Goal: Information Seeking & Learning: Find specific fact

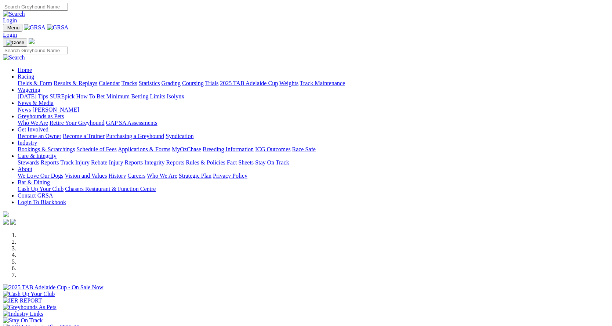
scroll to position [257, 0]
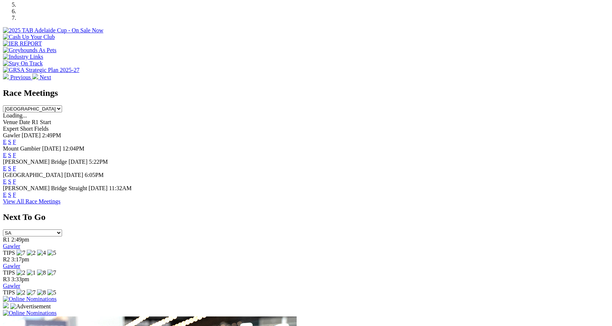
click at [16, 192] on link "F" at bounding box center [14, 195] width 3 height 6
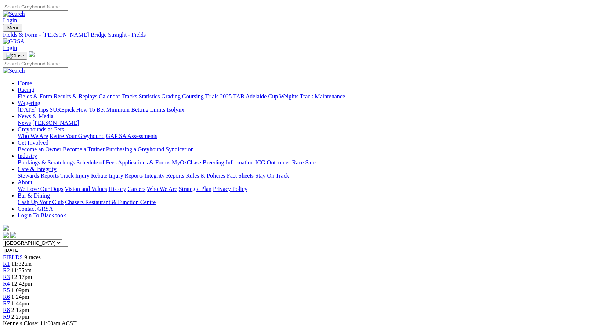
click at [97, 93] on link "Results & Replays" at bounding box center [76, 96] width 44 height 6
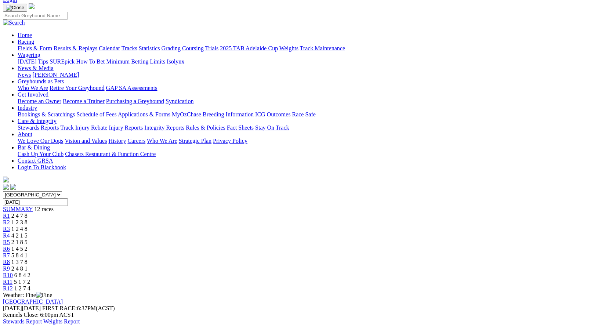
scroll to position [37, 0]
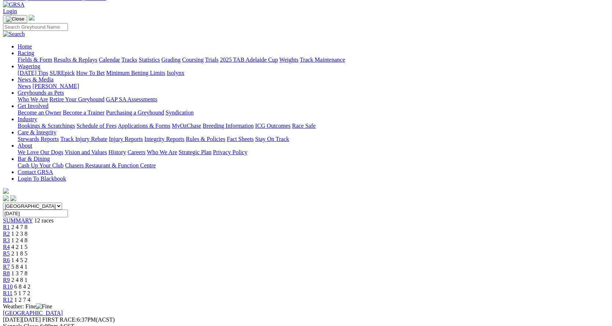
click at [28, 231] on span "1 2 3 8" at bounding box center [19, 234] width 16 height 6
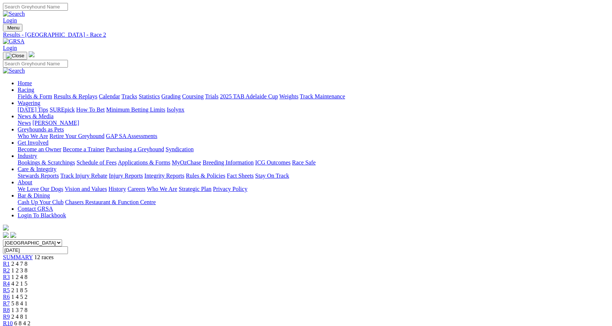
click at [28, 274] on span "1 2 4 8" at bounding box center [19, 277] width 16 height 6
click at [28, 281] on span "4 2 1 5" at bounding box center [19, 284] width 16 height 6
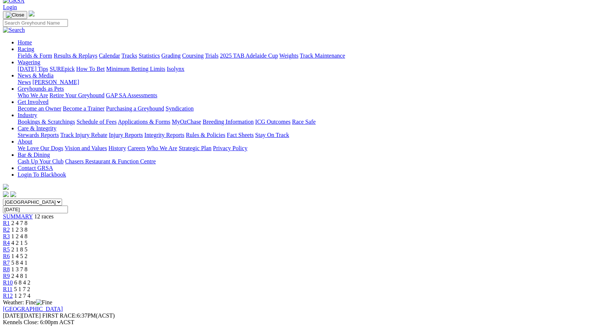
scroll to position [37, 0]
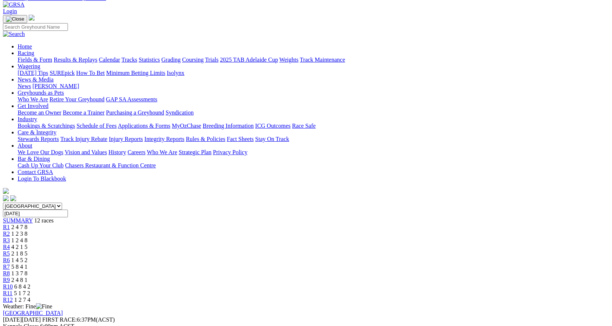
click at [281, 250] on div "R5 2 1 8 5" at bounding box center [306, 253] width 606 height 7
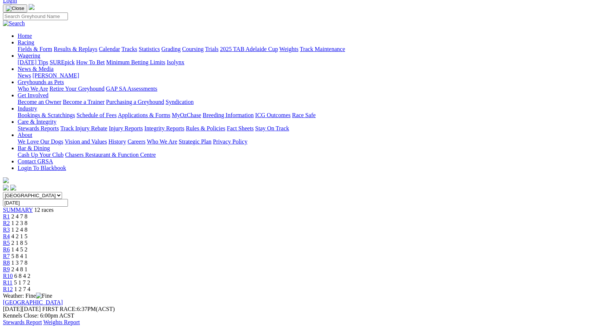
scroll to position [37, 0]
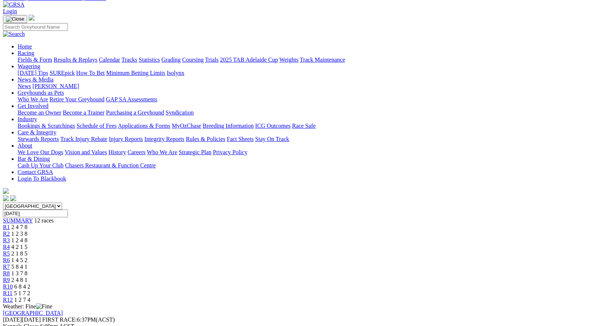
click at [28, 257] on span "1 4 5 2" at bounding box center [19, 260] width 16 height 6
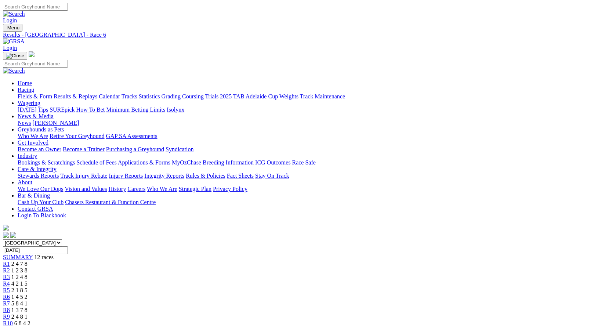
click at [28, 300] on span "5 8 4 1" at bounding box center [19, 303] width 16 height 6
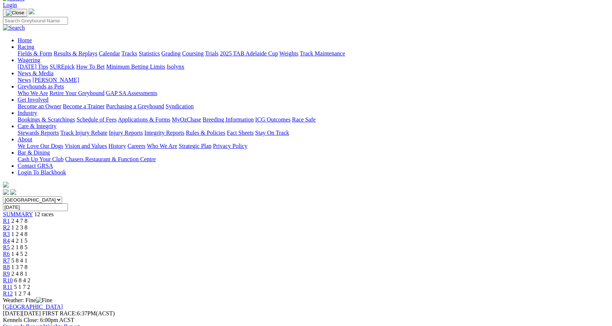
scroll to position [37, 0]
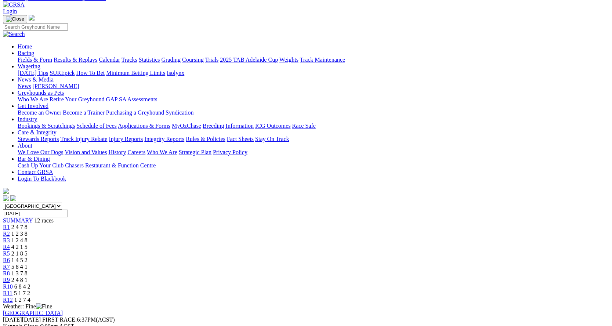
click at [10, 270] on span "R8" at bounding box center [6, 273] width 7 height 6
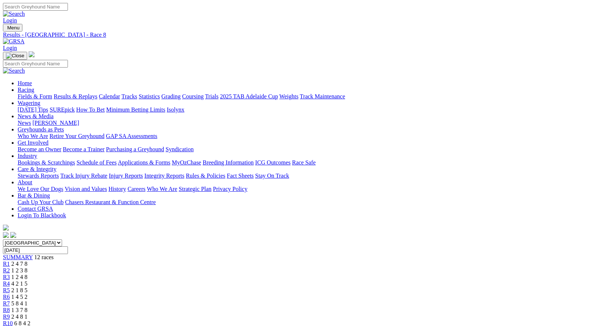
click at [418, 314] on div "R9 2 4 8 1" at bounding box center [306, 317] width 606 height 7
click at [13, 320] on span "R10" at bounding box center [8, 323] width 10 height 6
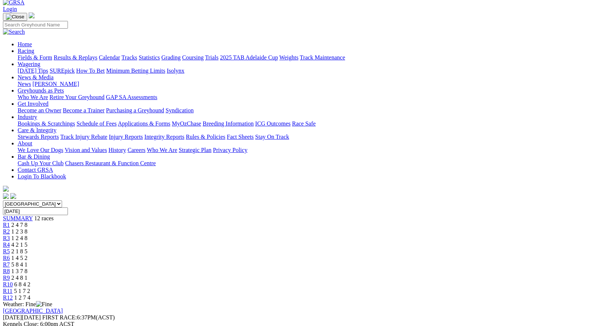
scroll to position [37, 0]
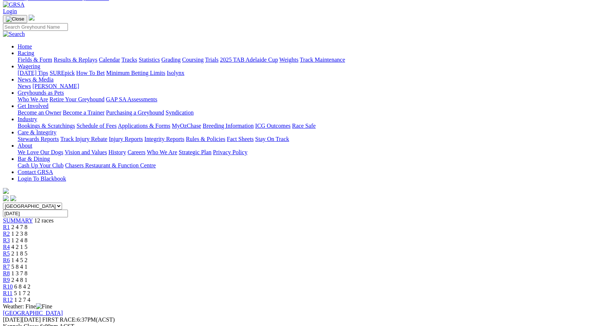
click at [476, 290] on div "R11 5 1 7 2" at bounding box center [306, 293] width 606 height 7
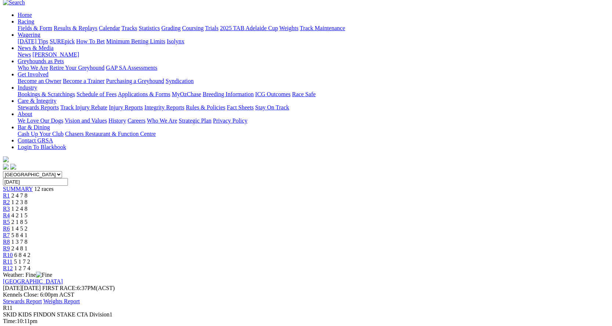
scroll to position [73, 0]
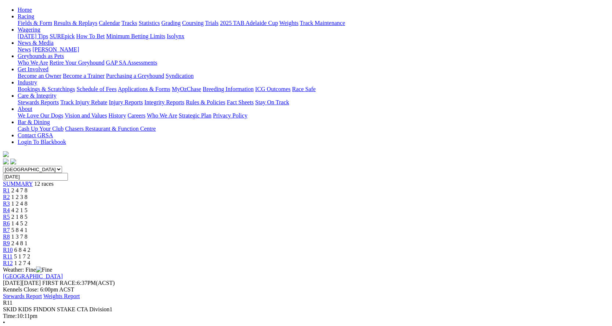
click at [30, 260] on span "1 2 7 4" at bounding box center [22, 263] width 16 height 6
